Goal: Information Seeking & Learning: Learn about a topic

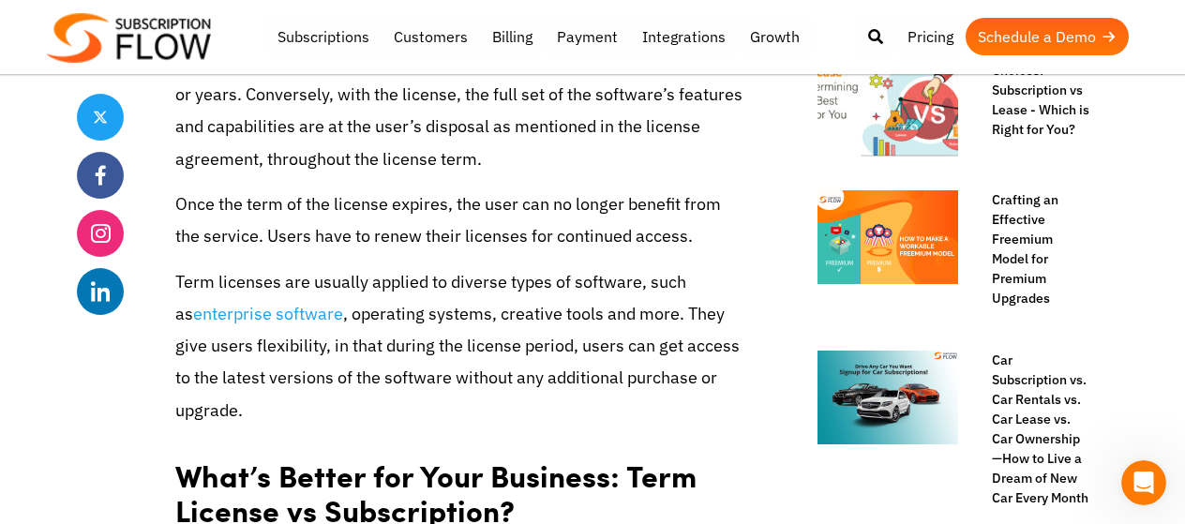
drag, startPoint x: 463, startPoint y: 172, endPoint x: 544, endPoint y: 198, distance: 84.8
click at [589, 199] on p "Once the term of the license expires, the user can no longer benefit from the s…" at bounding box center [458, 220] width 567 height 64
drag, startPoint x: 545, startPoint y: 204, endPoint x: 653, endPoint y: 216, distance: 109.3
click at [649, 207] on p "Once the term of the license expires, the user can no longer benefit from the s…" at bounding box center [458, 220] width 567 height 64
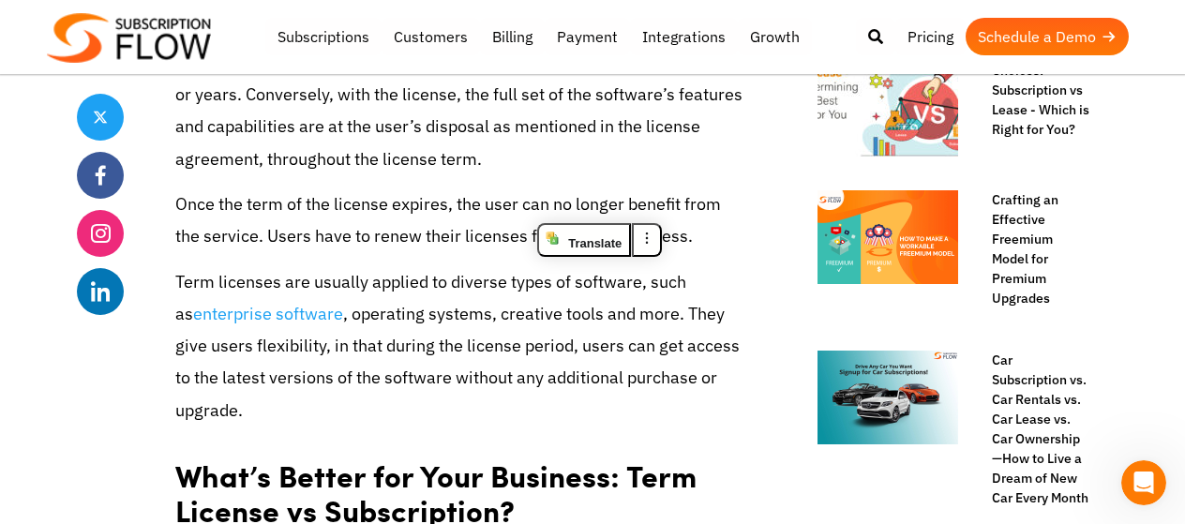
click at [661, 282] on p "Term licenses are usually applied to diverse types of software, such as enterpr…" at bounding box center [458, 346] width 567 height 160
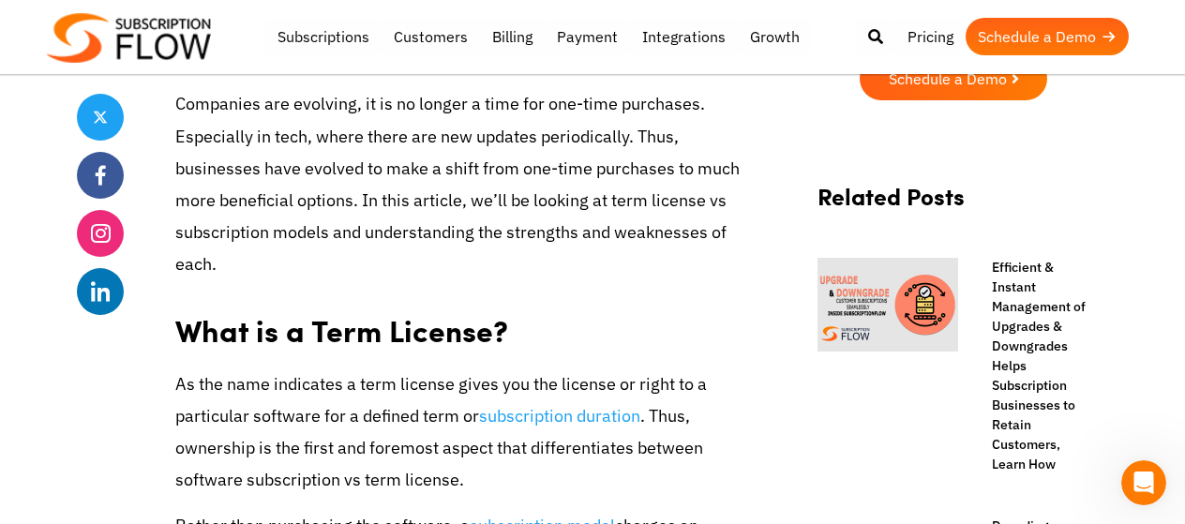
scroll to position [656, 0]
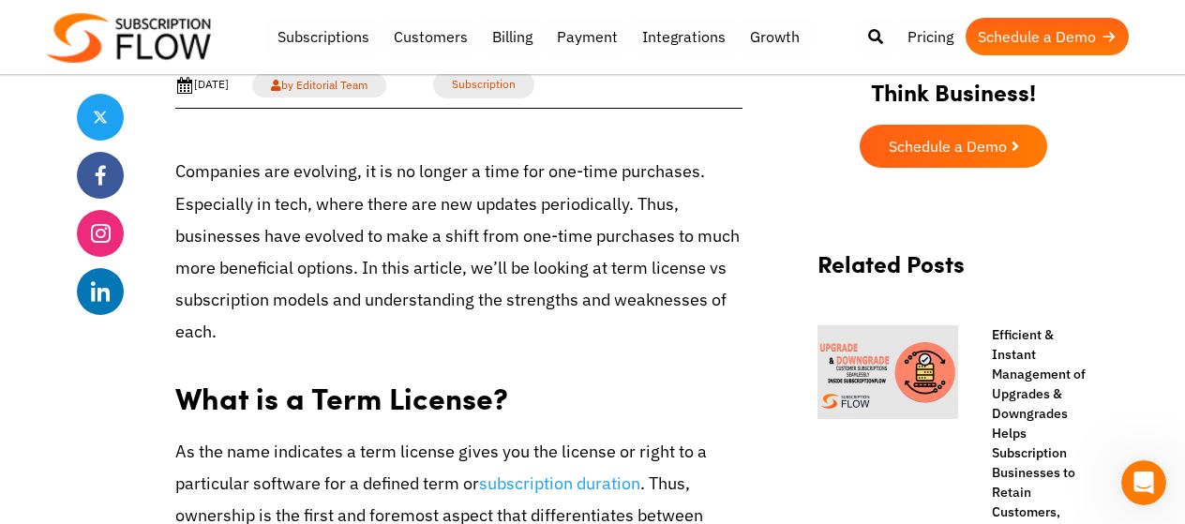
click at [561, 287] on p "Companies are evolving, it is no longer a time for one-time purchases. Especial…" at bounding box center [458, 252] width 567 height 192
drag, startPoint x: 484, startPoint y: 263, endPoint x: 661, endPoint y: 269, distance: 177.3
click at [579, 265] on p "Companies are evolving, it is no longer a time for one-time purchases. Especial…" at bounding box center [458, 252] width 567 height 192
click at [637, 303] on p "Companies are evolving, it is no longer a time for one-time purchases. Especial…" at bounding box center [458, 252] width 567 height 192
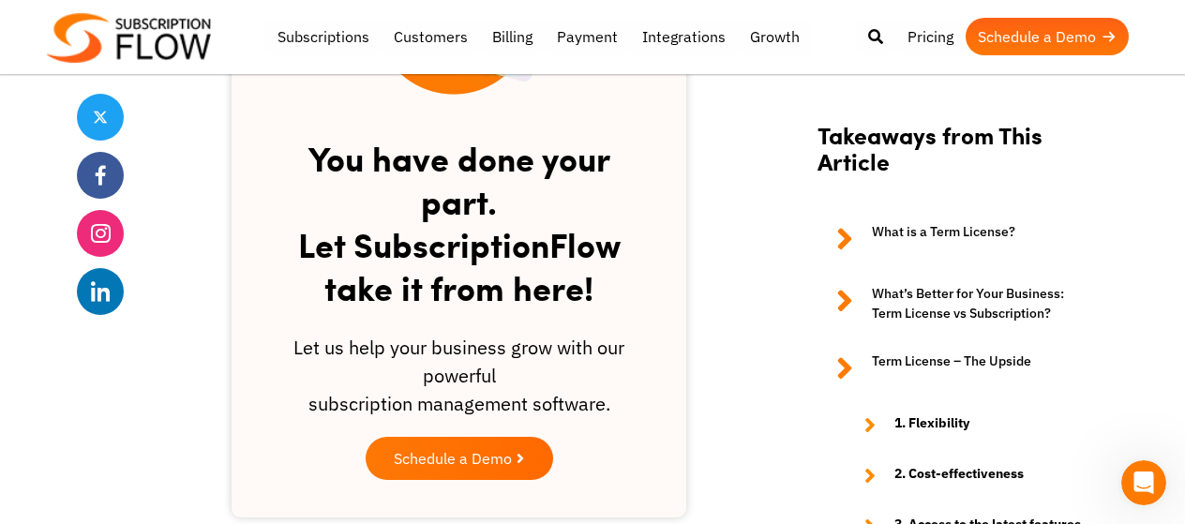
scroll to position [1781, 0]
